Goal: Task Accomplishment & Management: Use online tool/utility

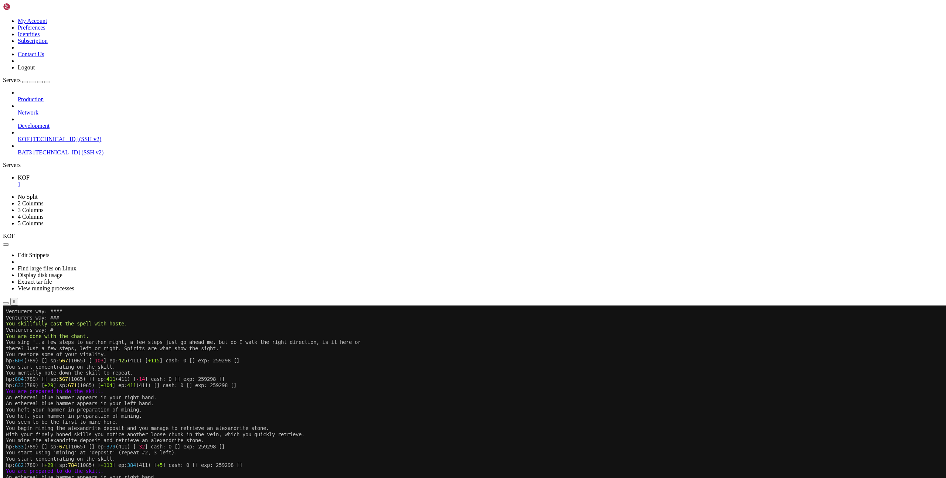
scroll to position [6, 0]
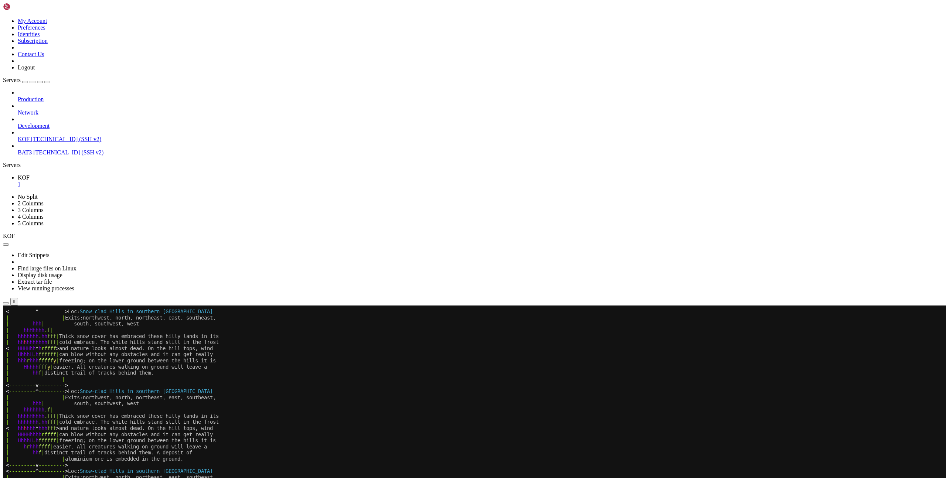
click at [639, 333] on x-row "| hhhhhhh . hh fff | Thick snow cover has embraced these hilly lands in its" at bounding box center [429, 336] width 846 height 6
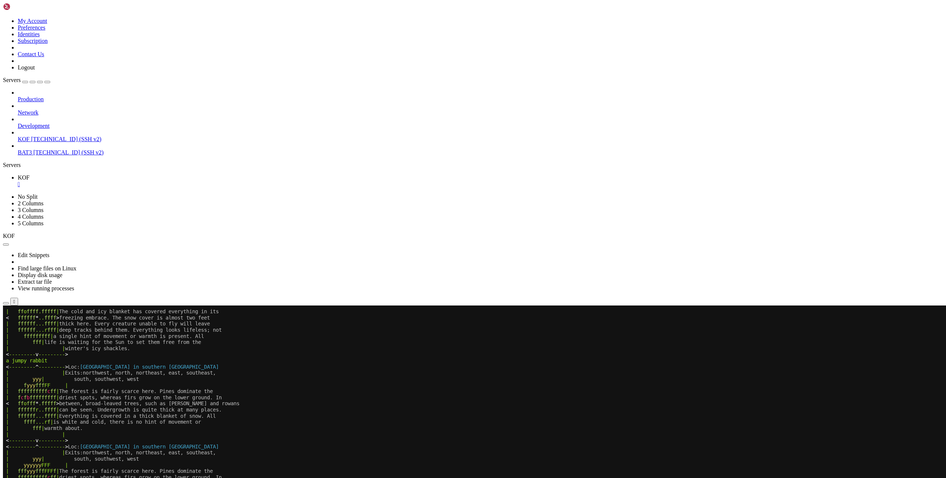
scroll to position [92, 0]
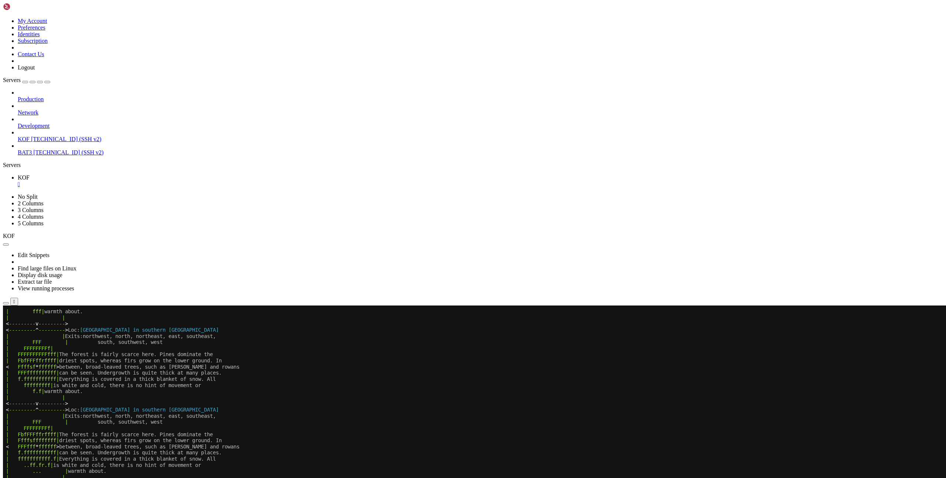
scroll to position [129, 0]
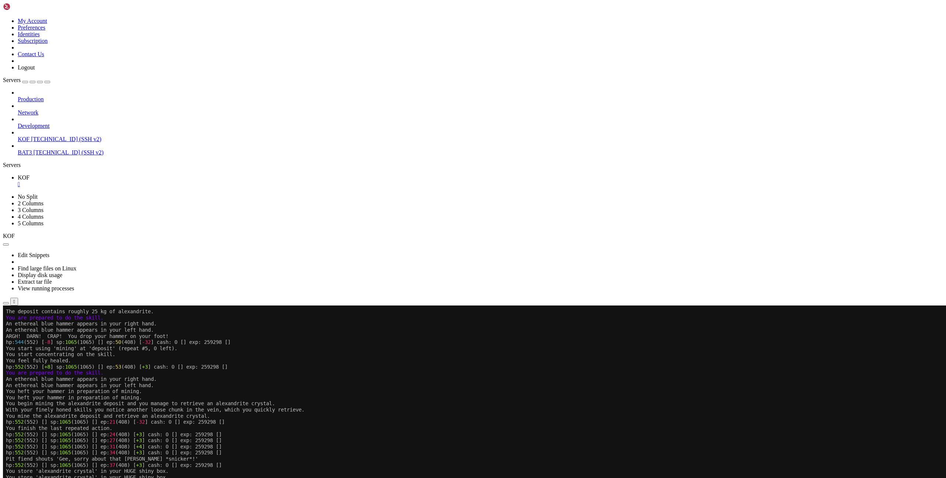
drag, startPoint x: 59, startPoint y: 717, endPoint x: 223, endPoint y: 717, distance: 164.5
copy span "https://x.com/PabloPeniche/status/1963113426508530101"
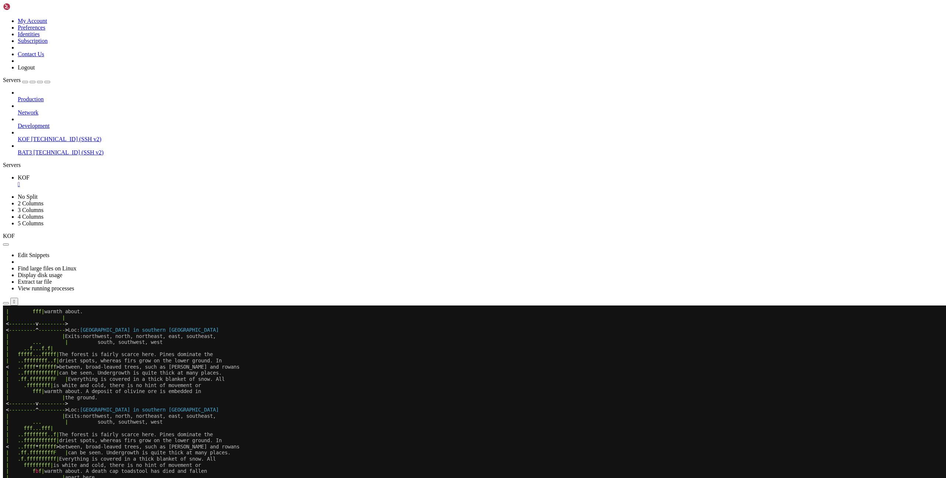
scroll to position [6, 0]
